Goal: Information Seeking & Learning: Learn about a topic

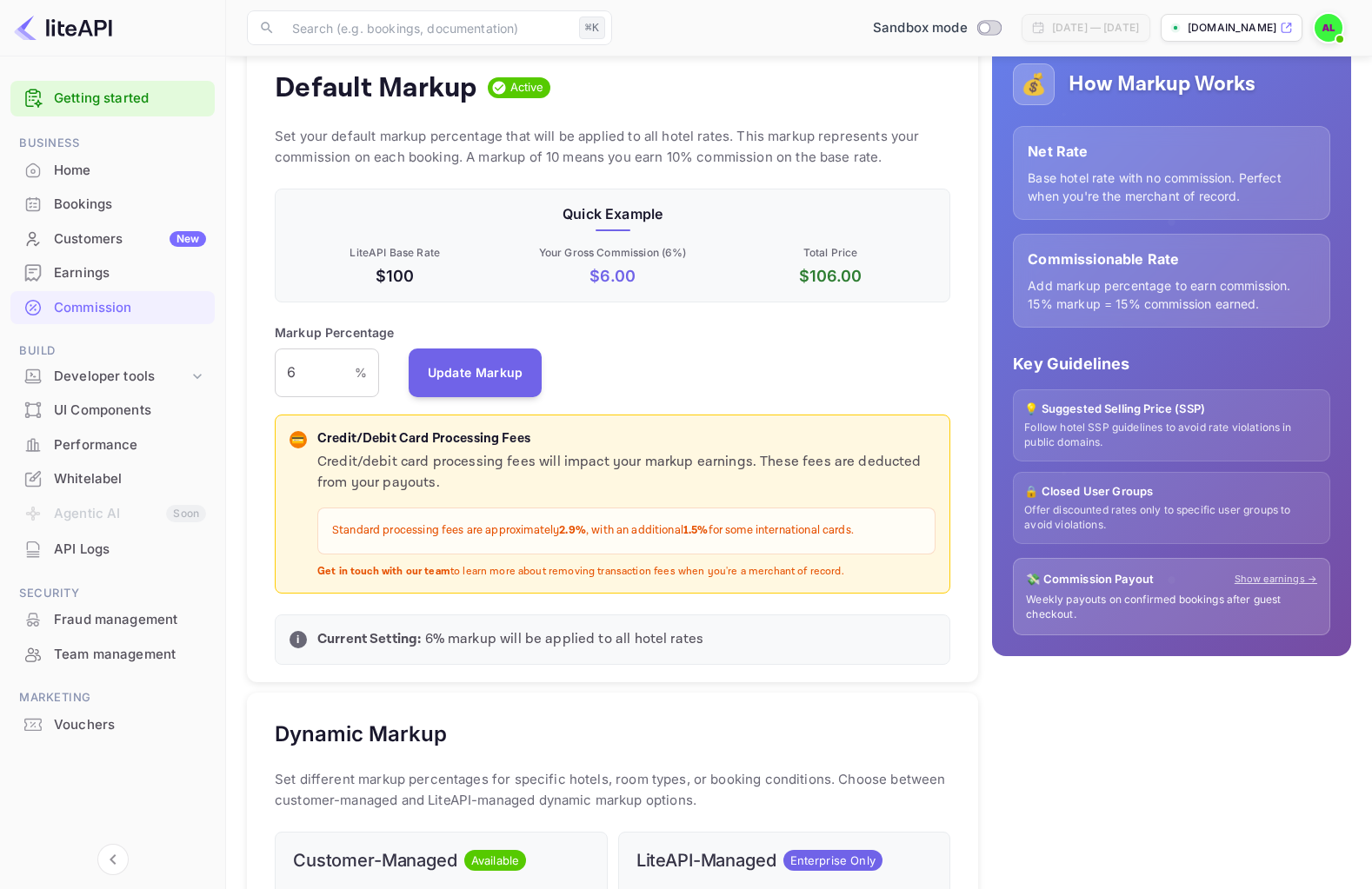
scroll to position [193, 0]
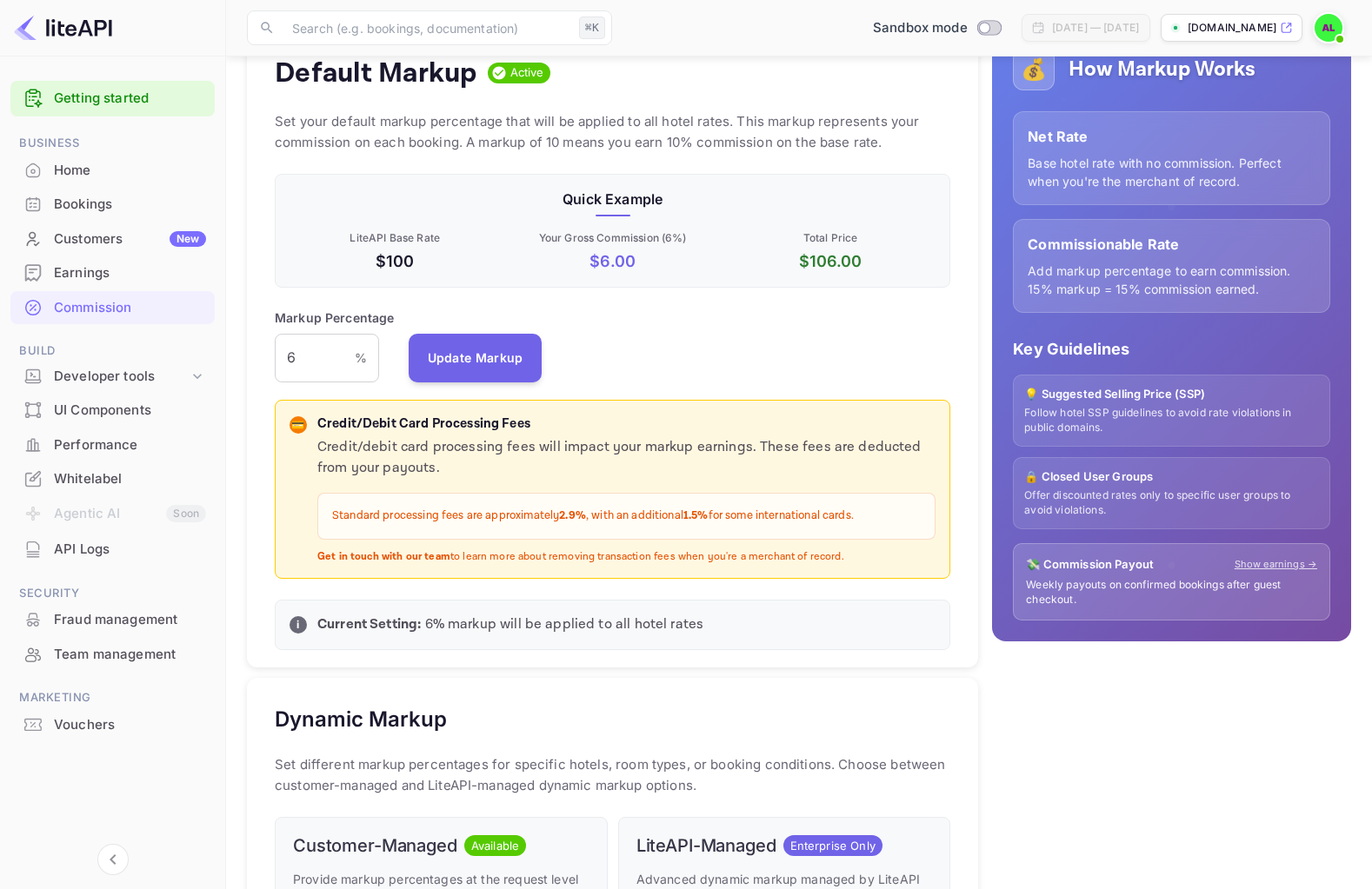
click at [334, 424] on p "Credit/Debit Card Processing Fees" at bounding box center [626, 424] width 618 height 20
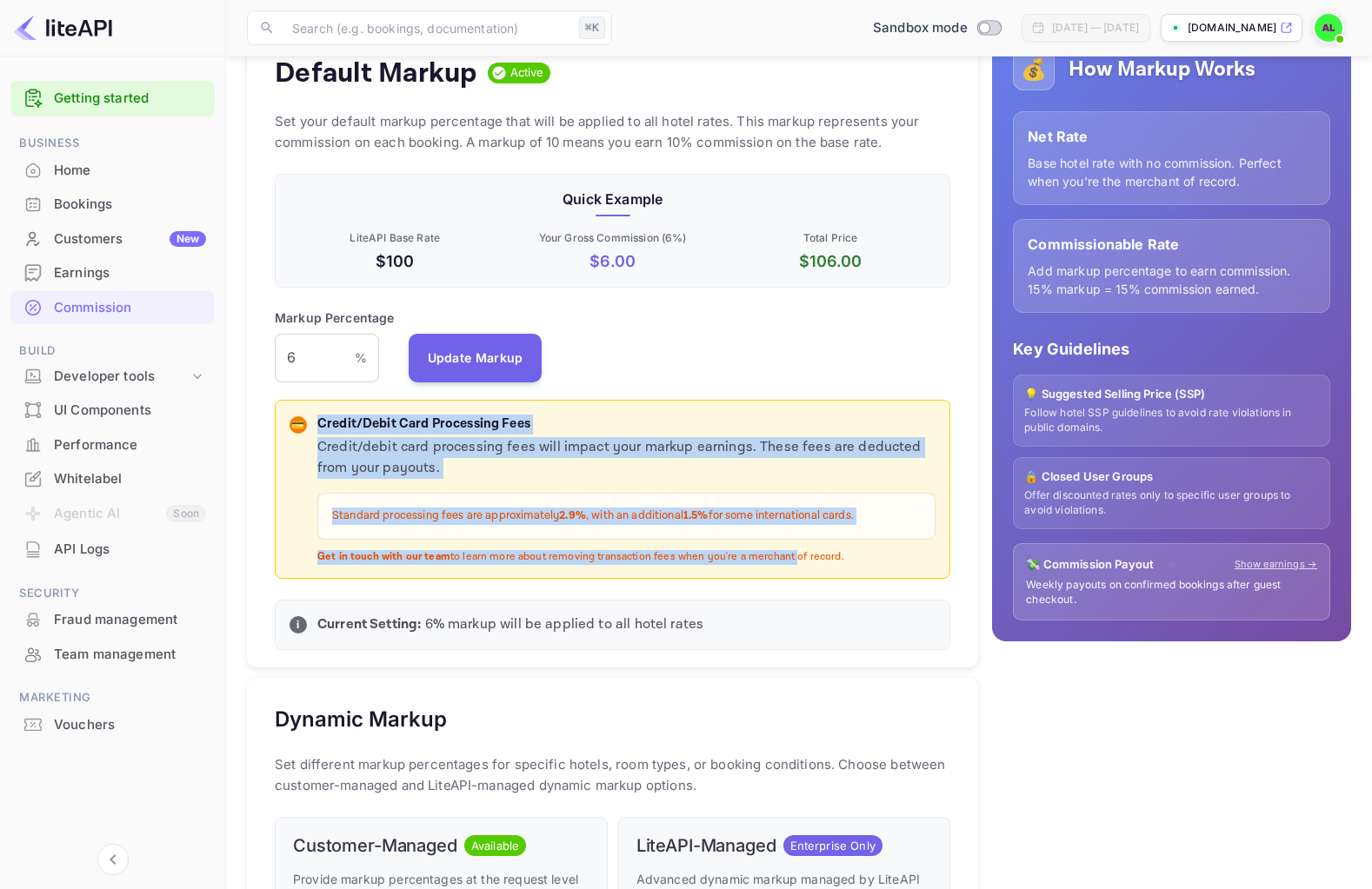
drag, startPoint x: 334, startPoint y: 424, endPoint x: 766, endPoint y: 555, distance: 451.4
click at [766, 555] on div "Credit/Debit Card Processing Fees Credit/debit card processing fees will impact…" at bounding box center [626, 489] width 618 height 151
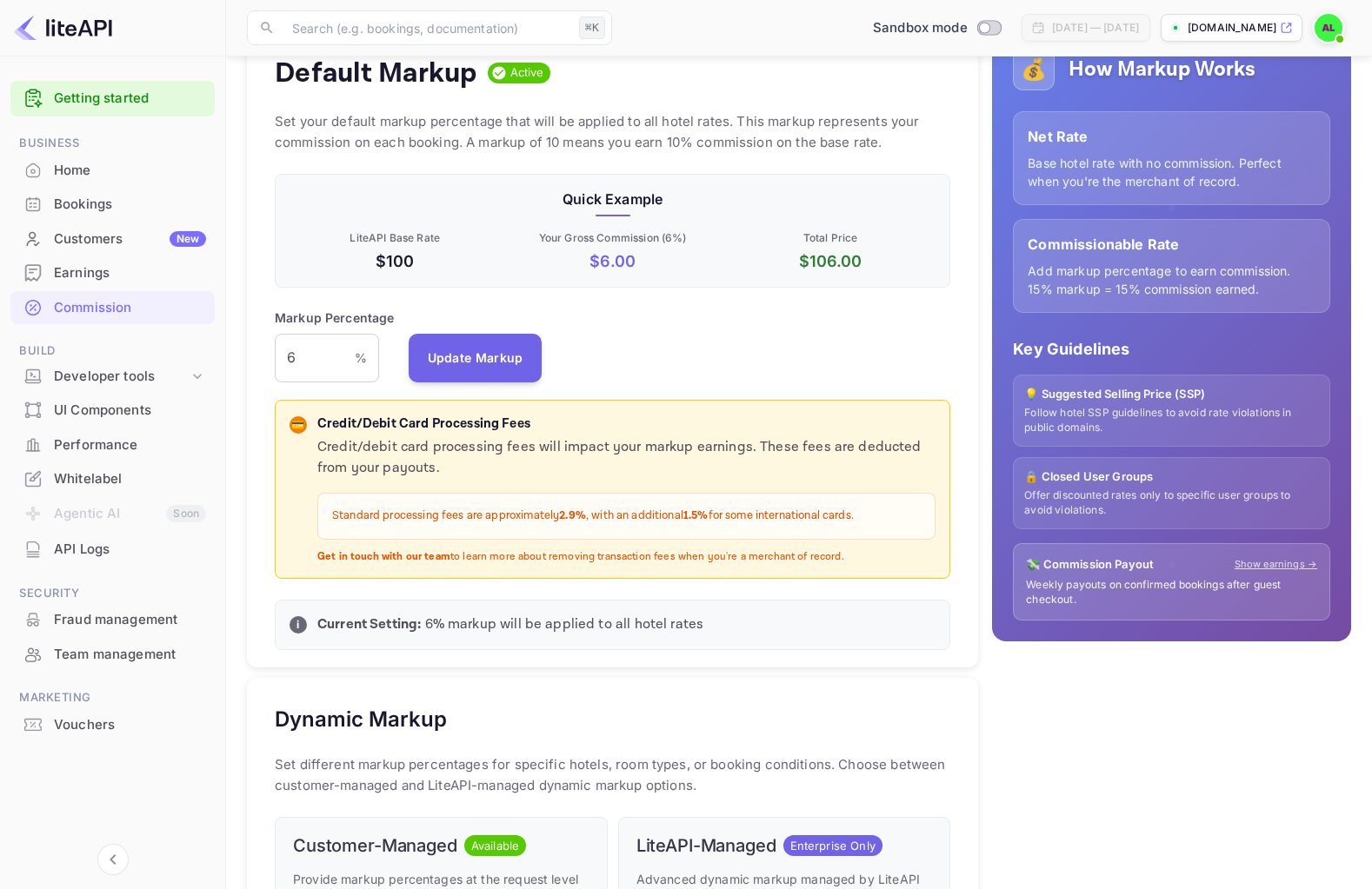
click at [853, 545] on div "Credit/debit card processing fees will impact your markup earnings. These fees …" at bounding box center [626, 501] width 618 height 126
drag, startPoint x: 838, startPoint y: 552, endPoint x: 394, endPoint y: 406, distance: 467.4
click at [394, 406] on div "💳 Credit/Debit Card Processing Fees Credit/debit card processing fees will impa…" at bounding box center [612, 490] width 675 height 180
click at [324, 424] on p "Credit/Debit Card Processing Fees" at bounding box center [626, 424] width 618 height 20
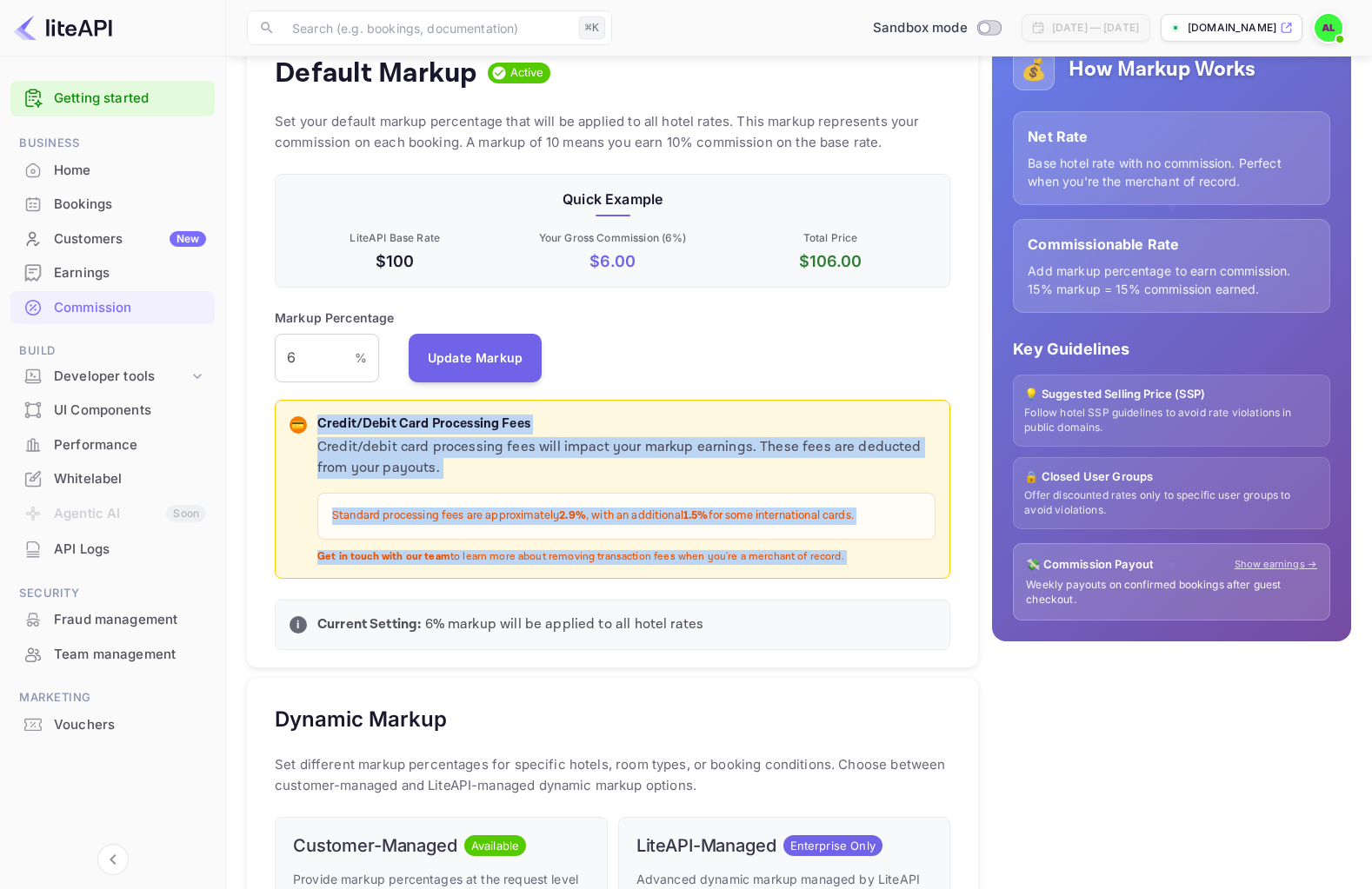
drag, startPoint x: 324, startPoint y: 424, endPoint x: 838, endPoint y: 555, distance: 530.4
click at [838, 555] on div "Credit/Debit Card Processing Fees Credit/debit card processing fees will impact…" at bounding box center [626, 489] width 618 height 151
click at [838, 555] on p "Get in touch with our team to learn more about removing transaction fees when y…" at bounding box center [626, 558] width 618 height 15
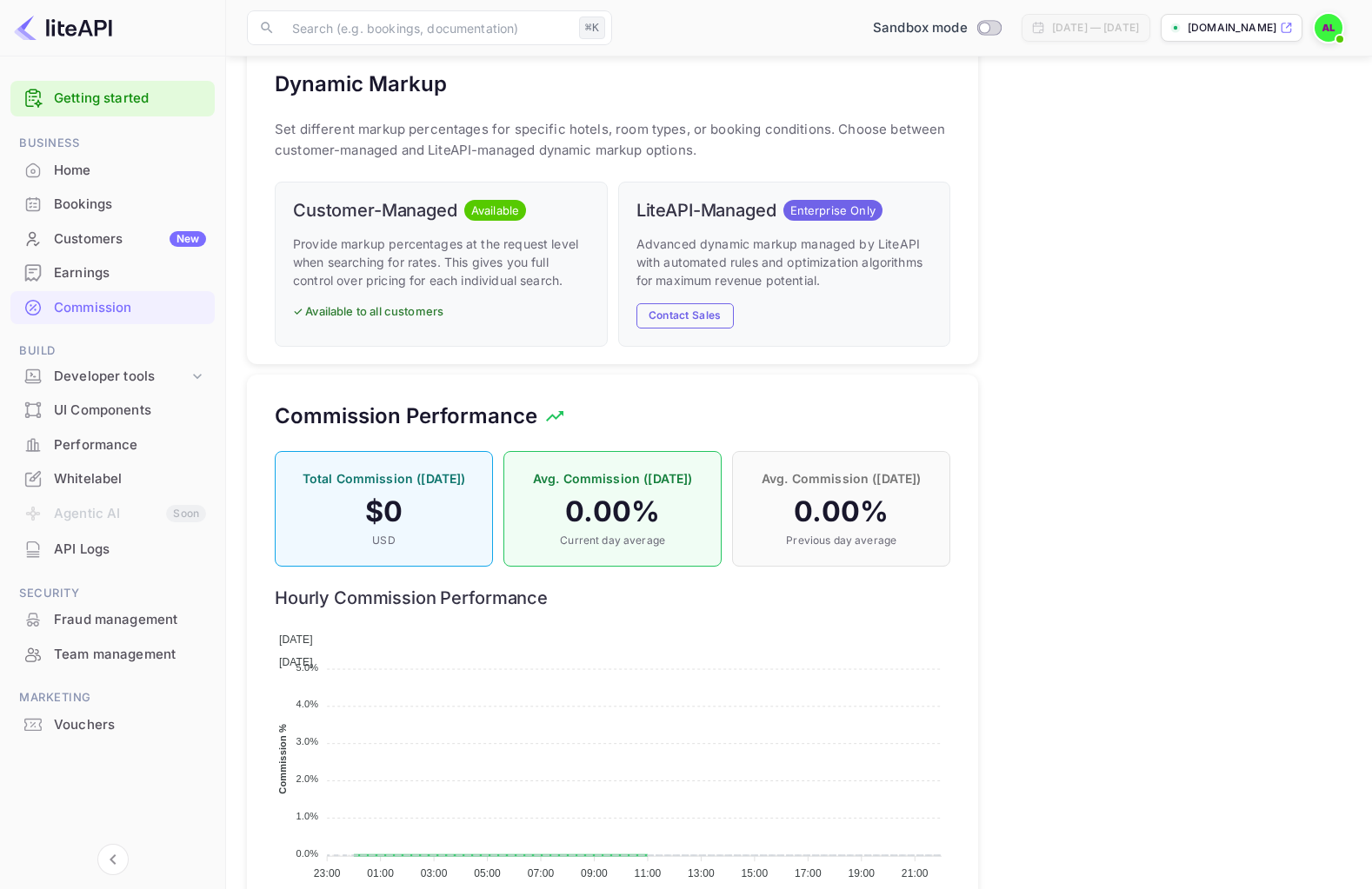
scroll to position [885, 0]
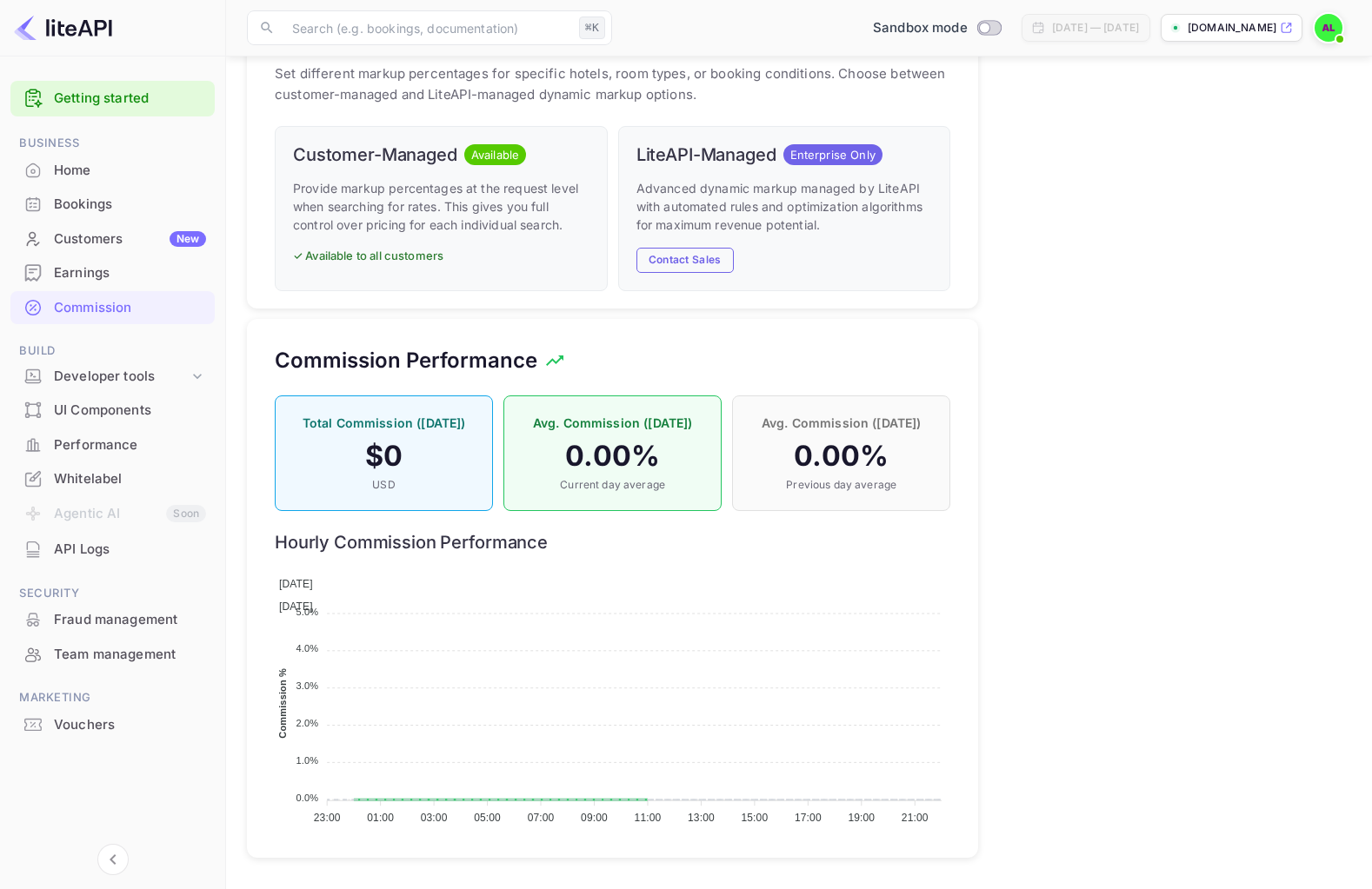
click at [413, 473] on div "Total Commission ([DATE]) $ 0 USD" at bounding box center [383, 453] width 218 height 116
click at [615, 465] on h4 "0.00 %" at bounding box center [612, 456] width 182 height 35
click at [811, 465] on h4 "0.00 %" at bounding box center [841, 456] width 182 height 35
click at [828, 460] on h4 "0.00 %" at bounding box center [841, 456] width 182 height 35
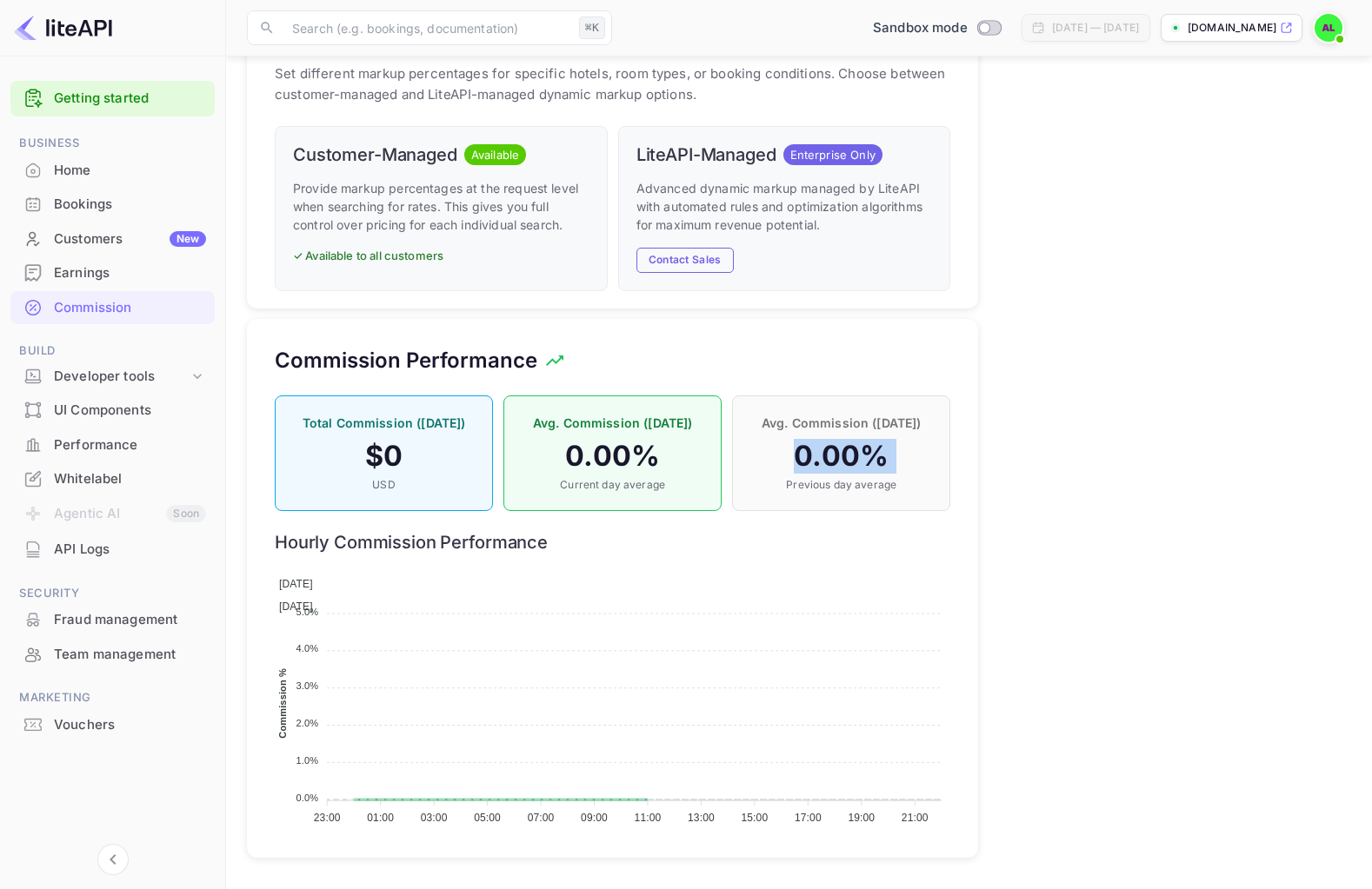
click at [828, 460] on h4 "0.00 %" at bounding box center [841, 456] width 182 height 35
click at [926, 455] on h4 "0.00 %" at bounding box center [841, 456] width 182 height 35
click at [1329, 23] on img at bounding box center [1327, 28] width 28 height 28
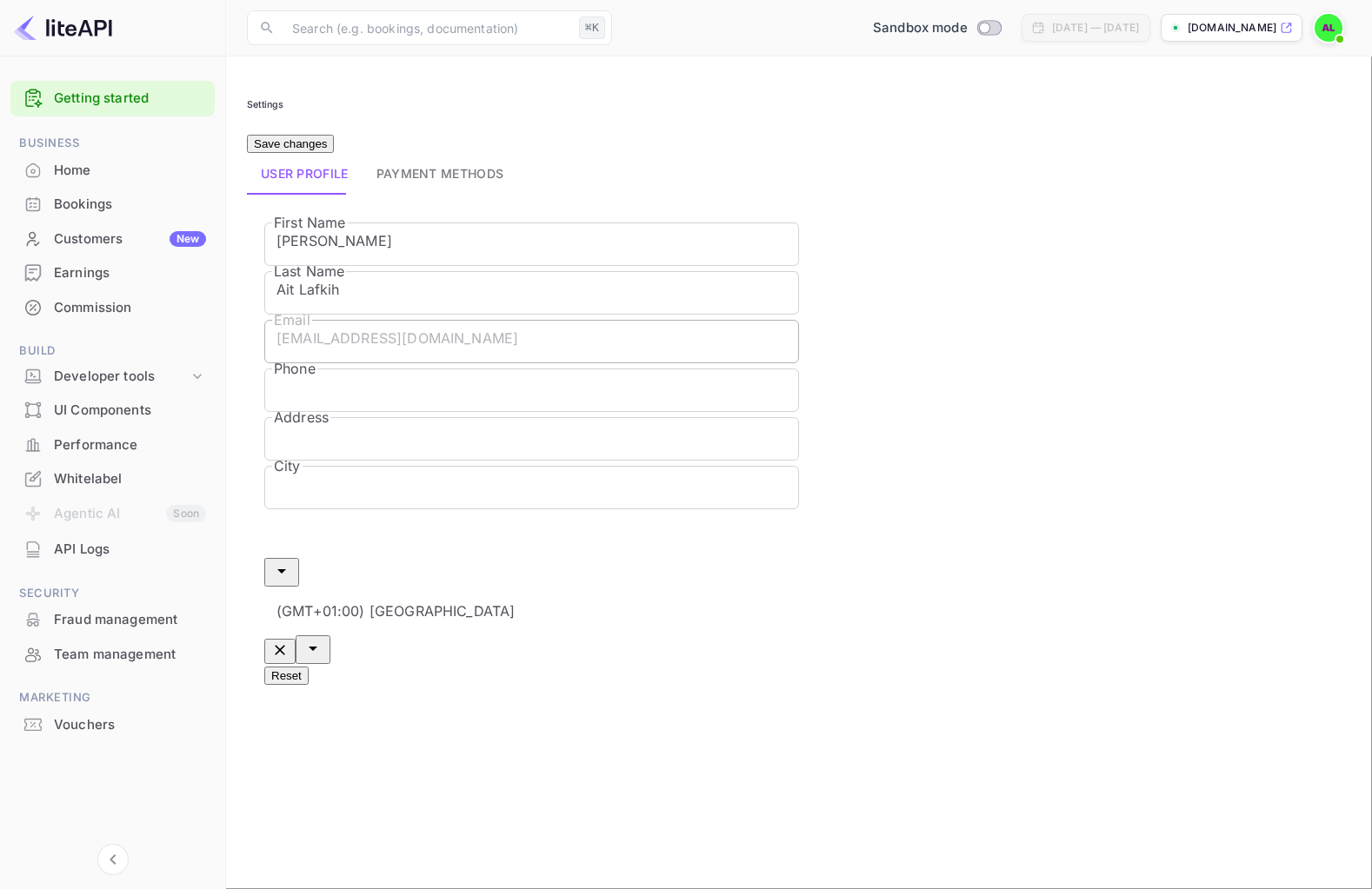
click at [644, 510] on input "Country" at bounding box center [538, 534] width 547 height 49
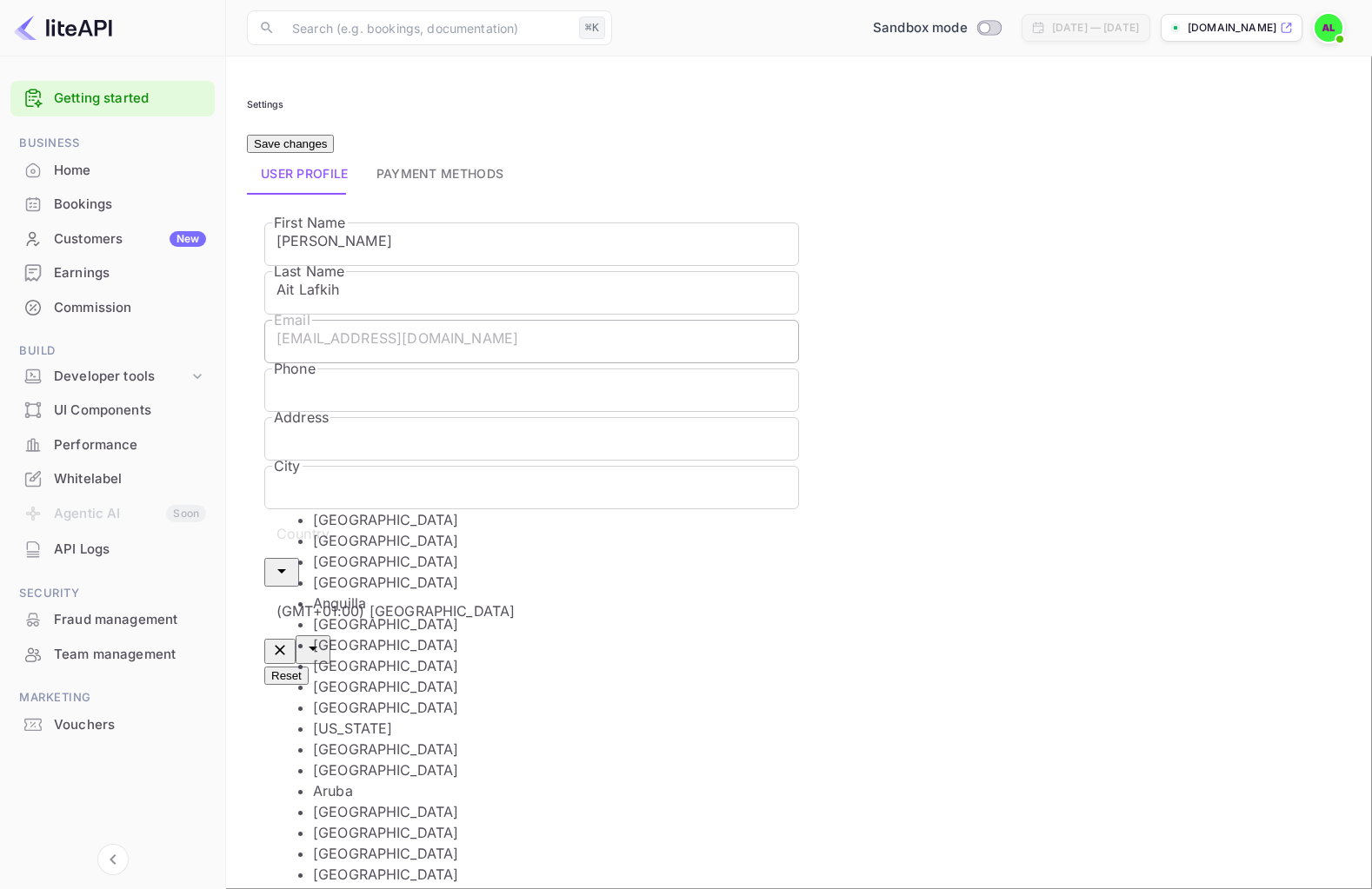
click at [799, 587] on div "(GMT+01:00) Madrid Timezone" at bounding box center [532, 625] width 535 height 77
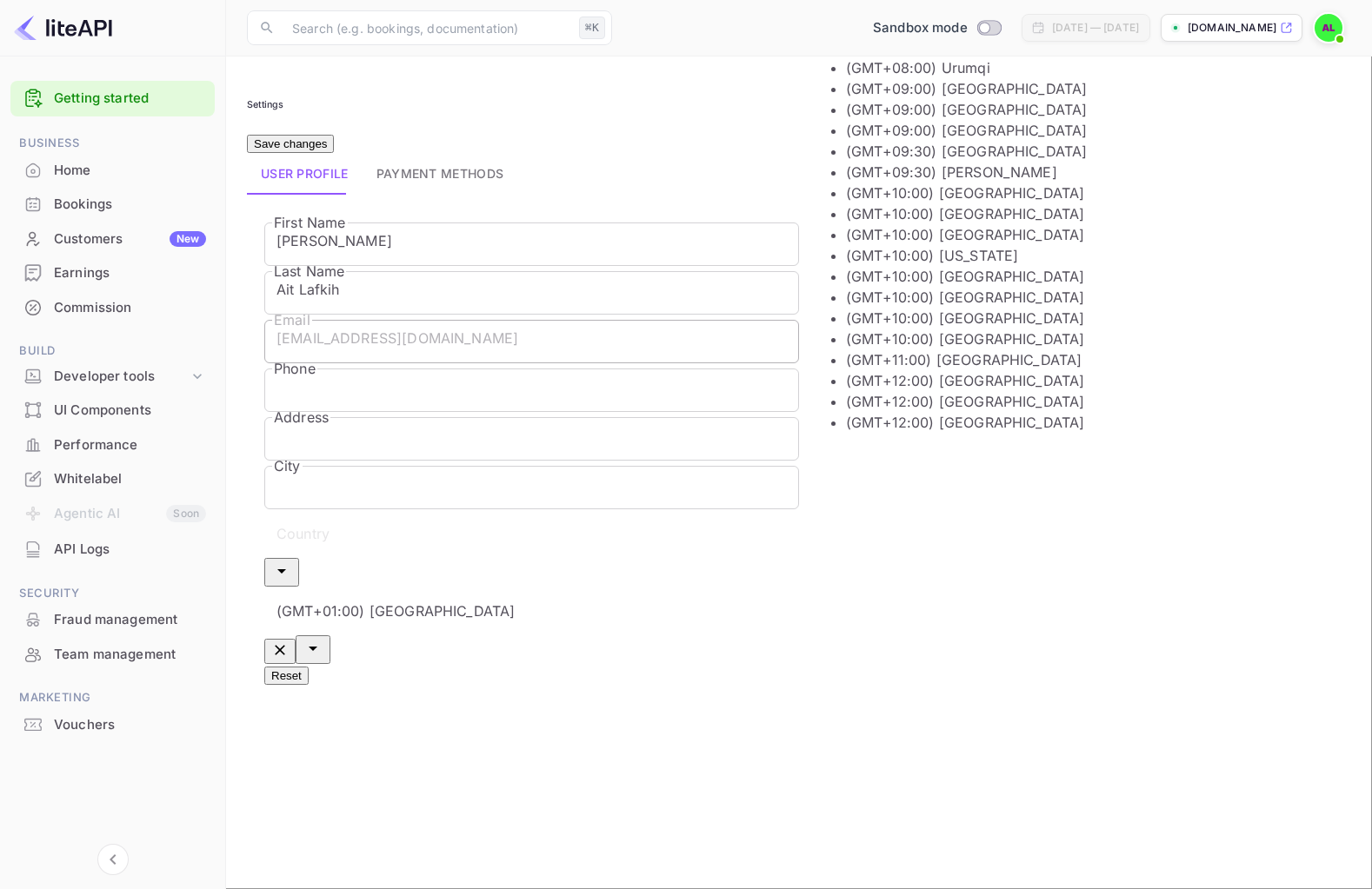
click at [847, 664] on div "Reset" at bounding box center [799, 673] width 1069 height 20
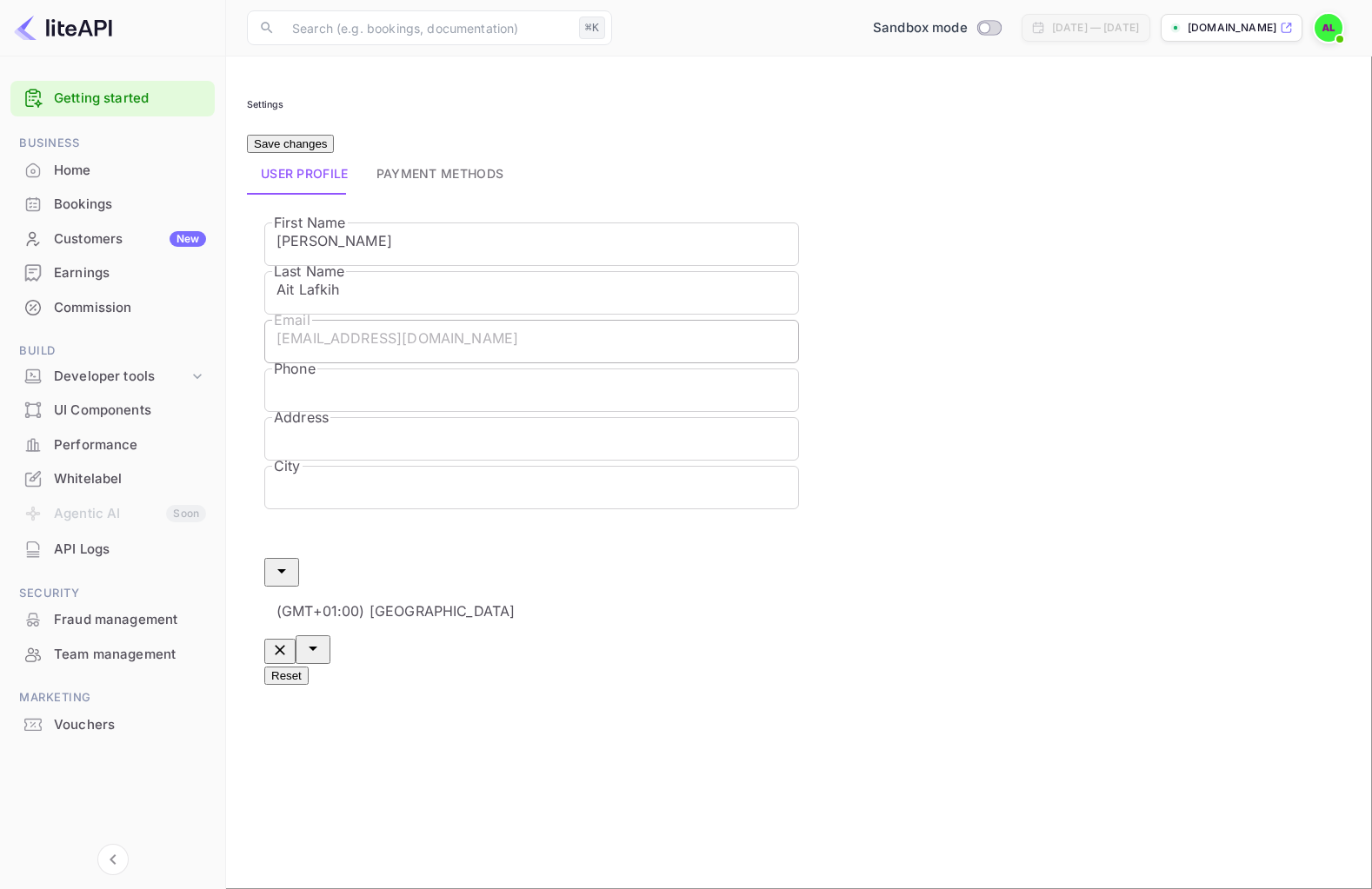
click at [495, 177] on button "Payment methods" at bounding box center [440, 174] width 156 height 42
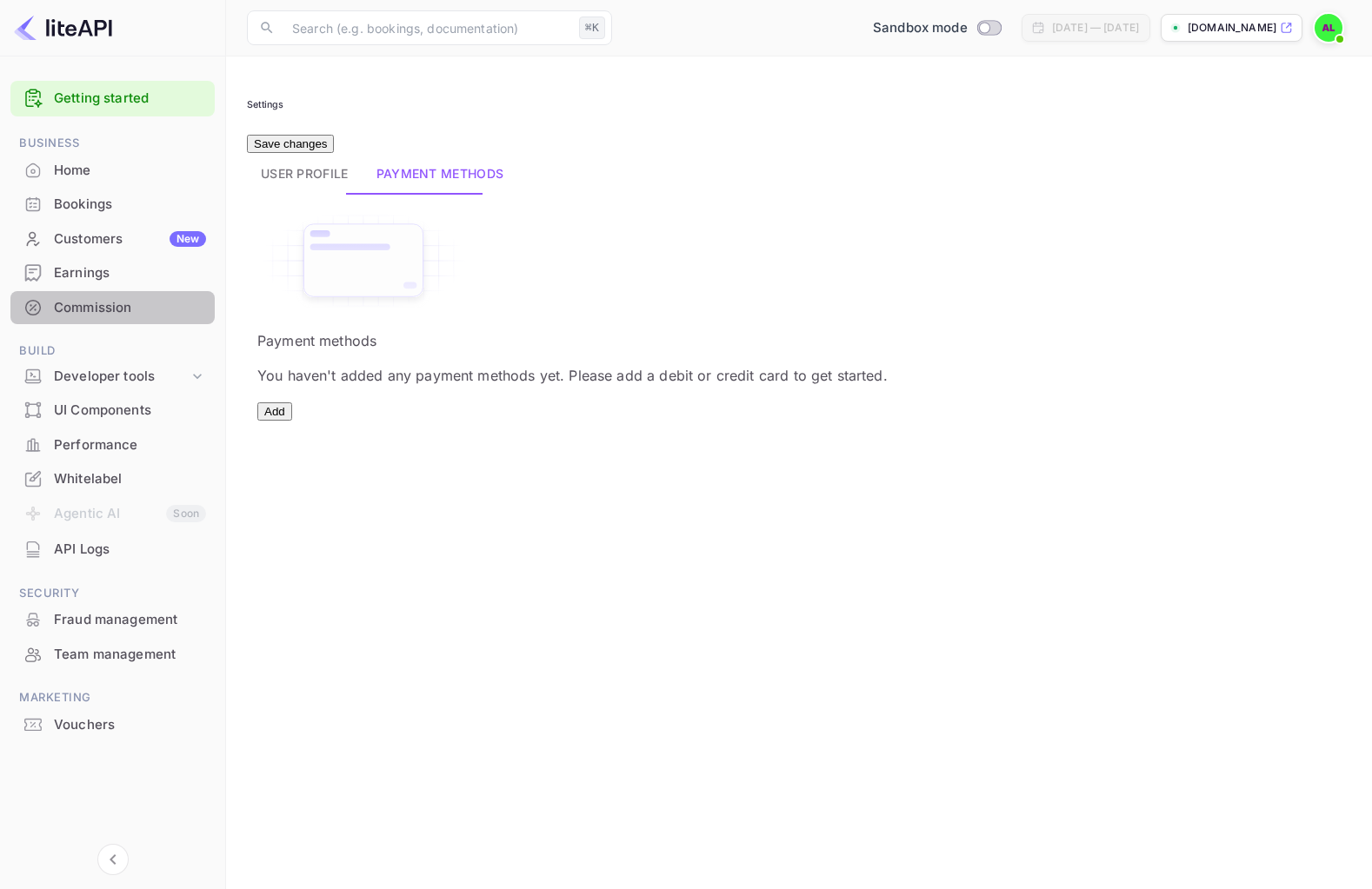
click at [128, 298] on div "Commission" at bounding box center [129, 308] width 152 height 20
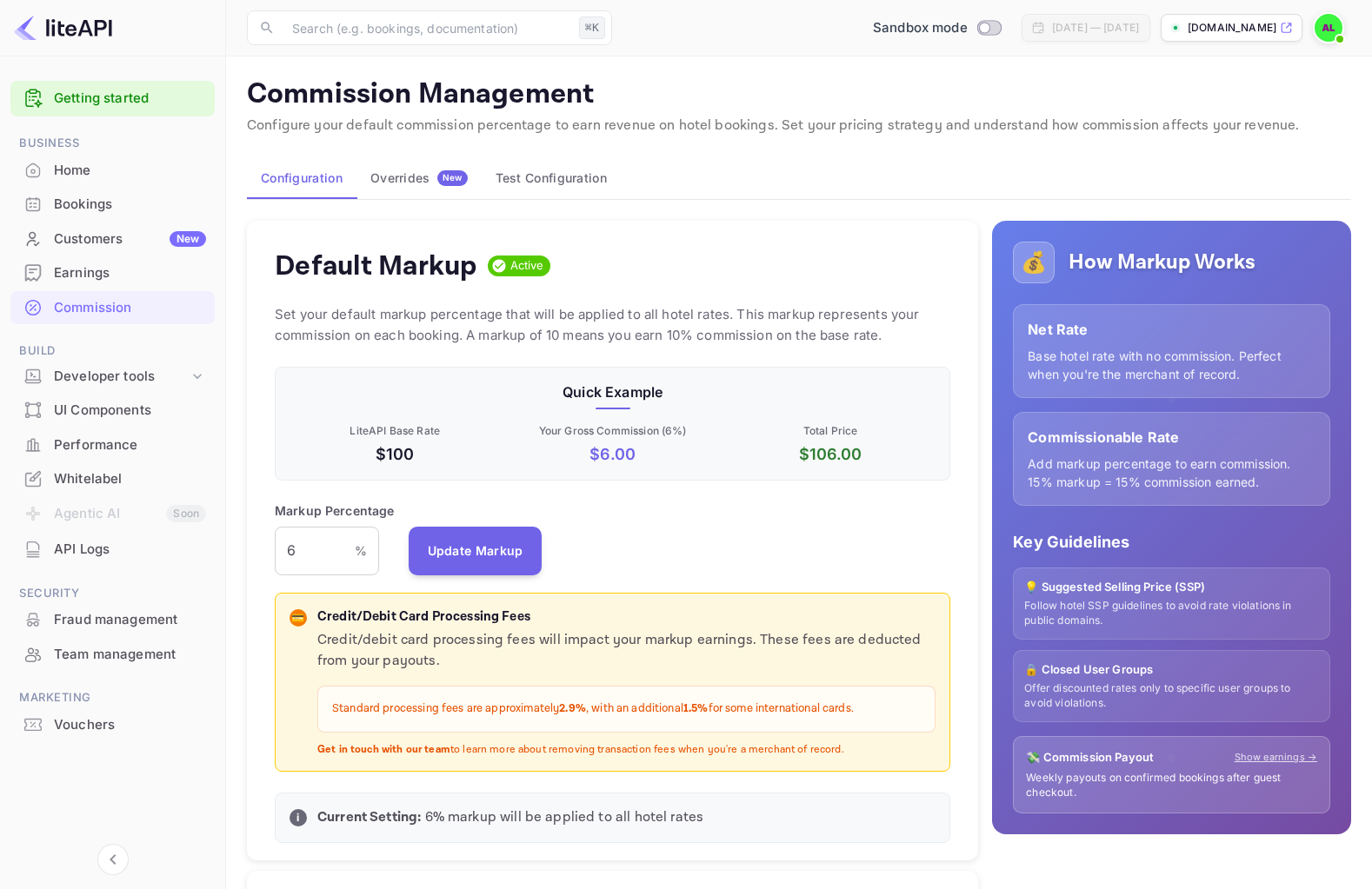
click at [1049, 335] on p "Net Rate" at bounding box center [1171, 329] width 288 height 20
drag, startPoint x: 1049, startPoint y: 335, endPoint x: 1290, endPoint y: 371, distance: 243.7
click at [1291, 371] on div "Net Rate Base hotel rate with no commission. Perfect when you're the merchant o…" at bounding box center [1172, 350] width 317 height 94
click at [1290, 371] on p "Base hotel rate with no commission. Perfect when you're the merchant of record." at bounding box center [1171, 364] width 288 height 37
